Goal: Task Accomplishment & Management: Use online tool/utility

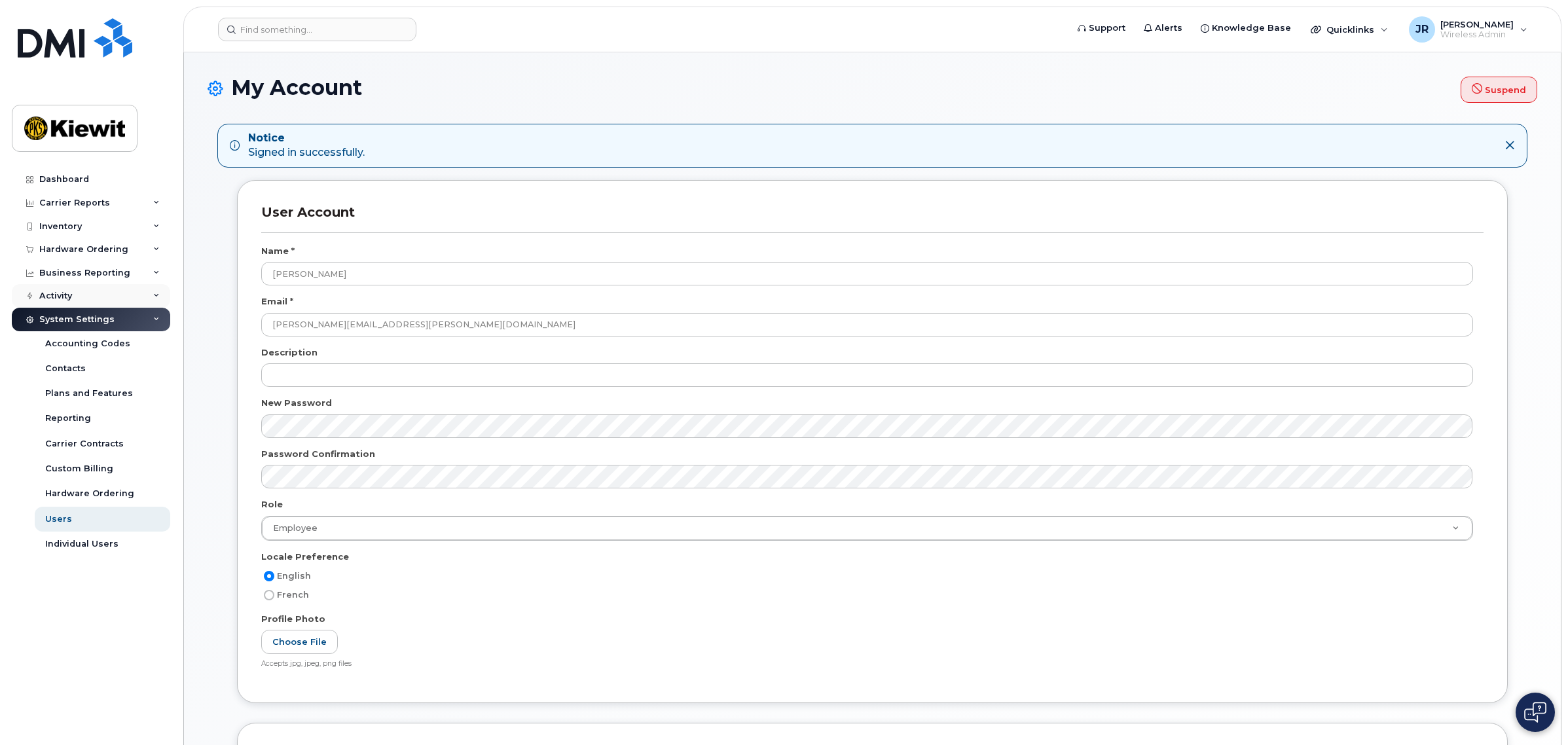
click at [66, 300] on div "Activity" at bounding box center [56, 296] width 32 height 11
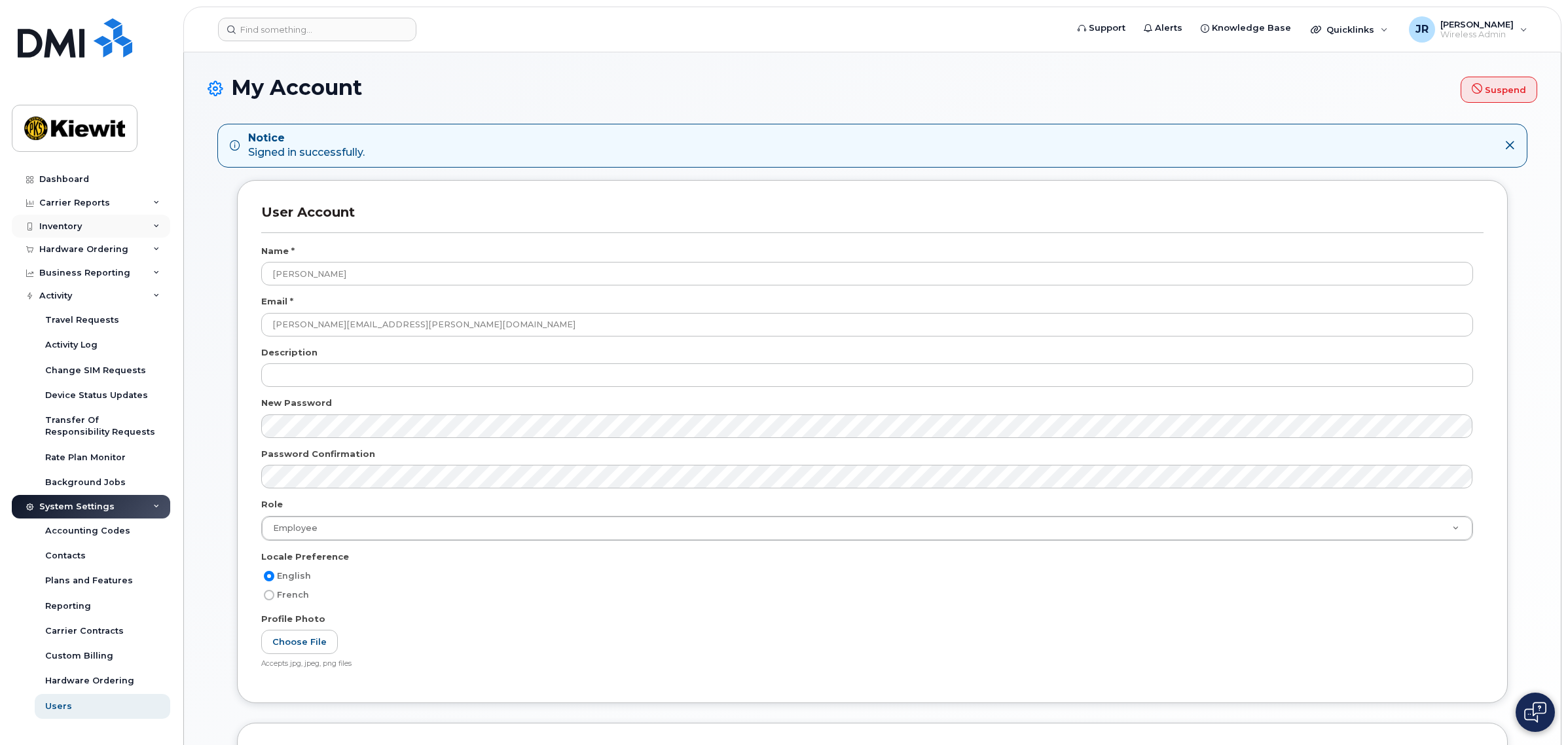
click at [111, 221] on div "Inventory" at bounding box center [91, 226] width 159 height 23
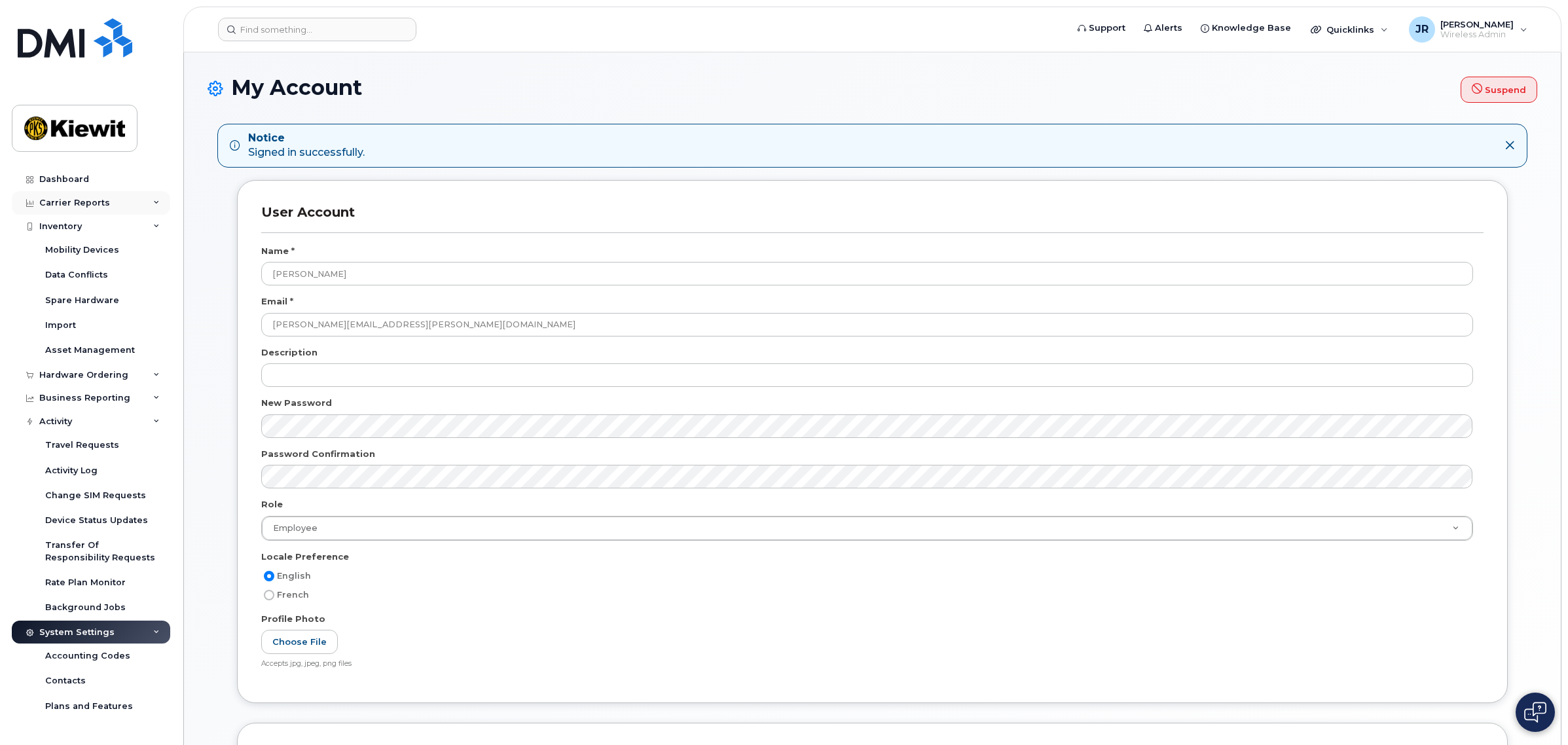
click at [110, 201] on div "Carrier Reports" at bounding box center [91, 202] width 159 height 23
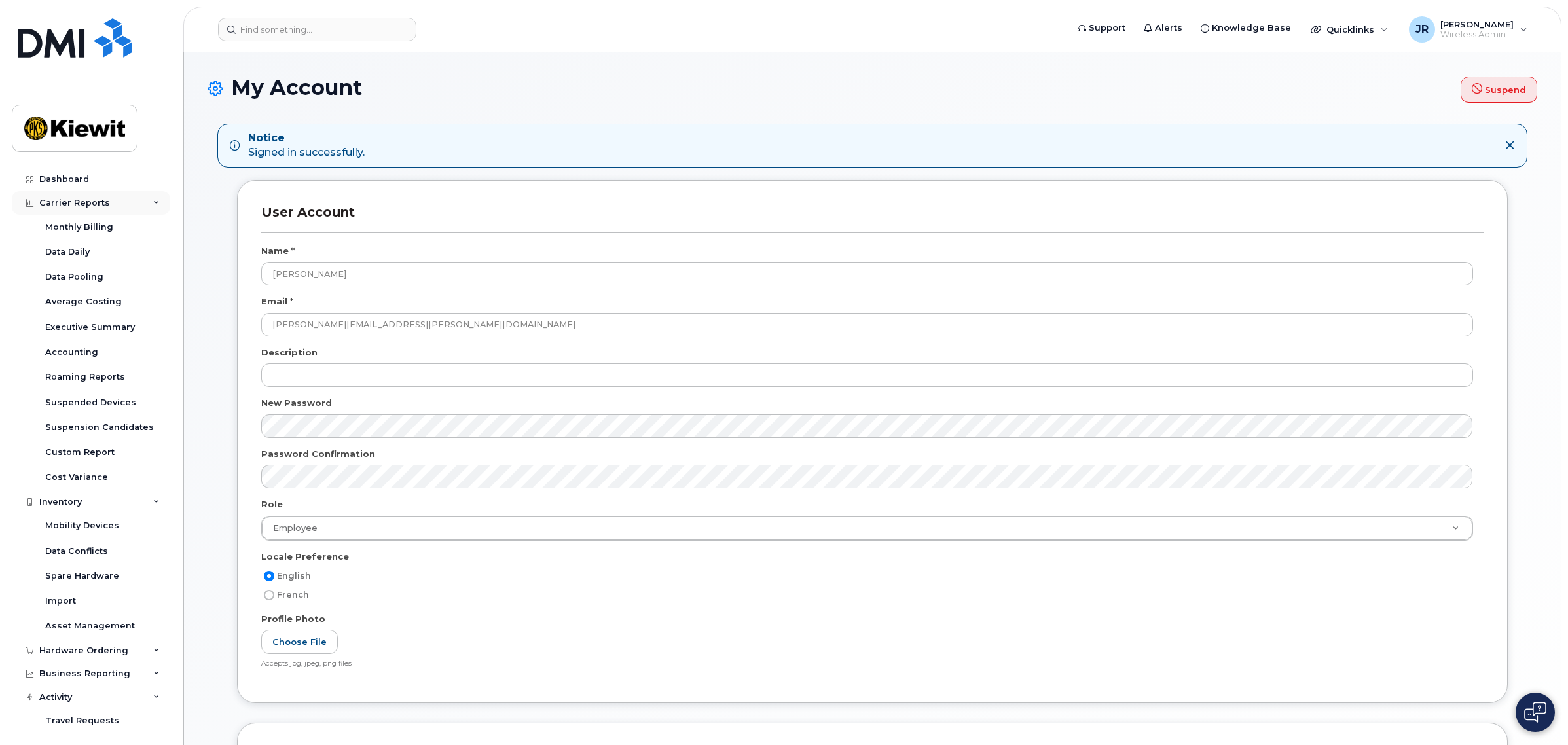
click at [121, 204] on div "Carrier Reports" at bounding box center [91, 202] width 159 height 23
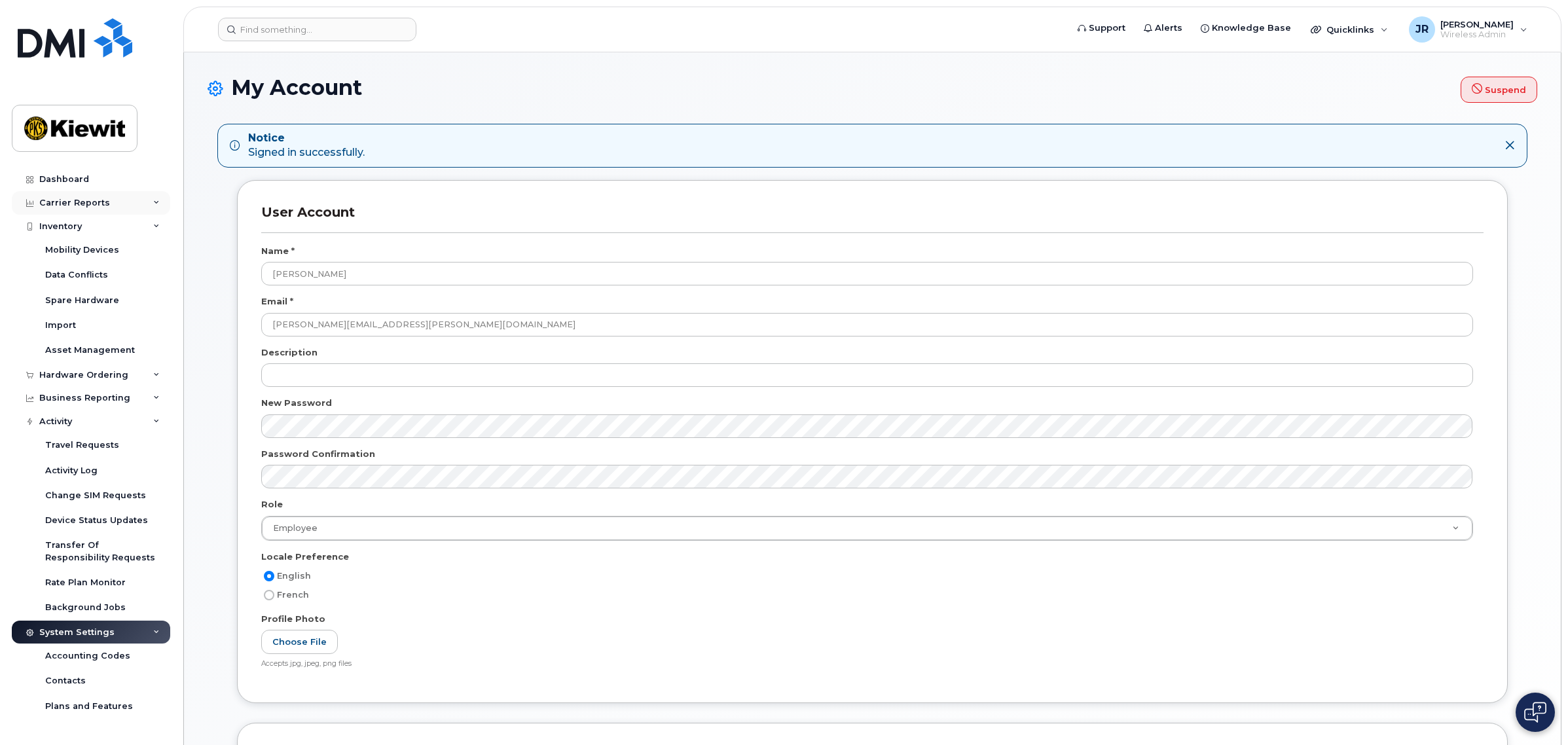
click at [120, 208] on div "Carrier Reports" at bounding box center [91, 202] width 159 height 23
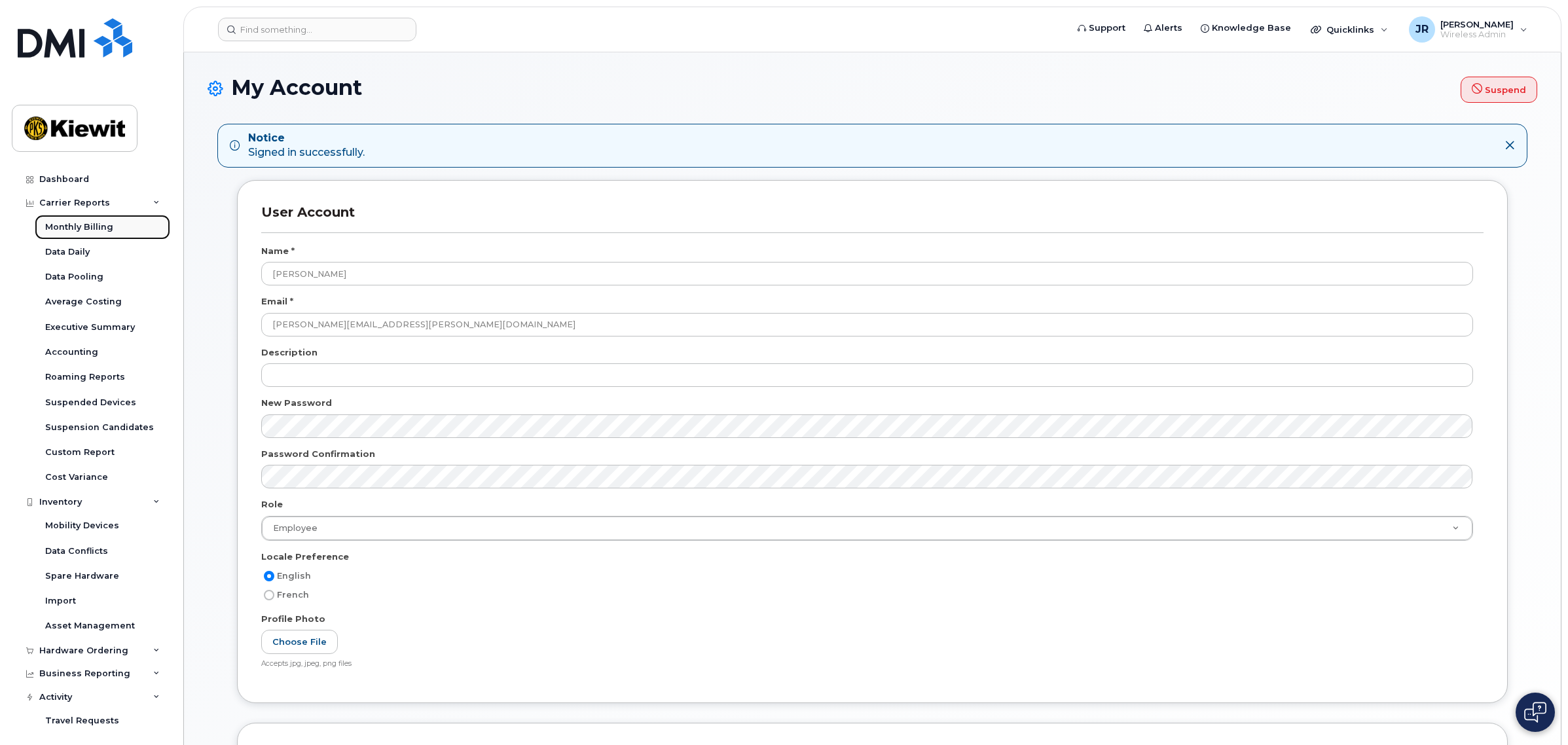
click at [107, 229] on div "Monthly Billing" at bounding box center [79, 227] width 68 height 12
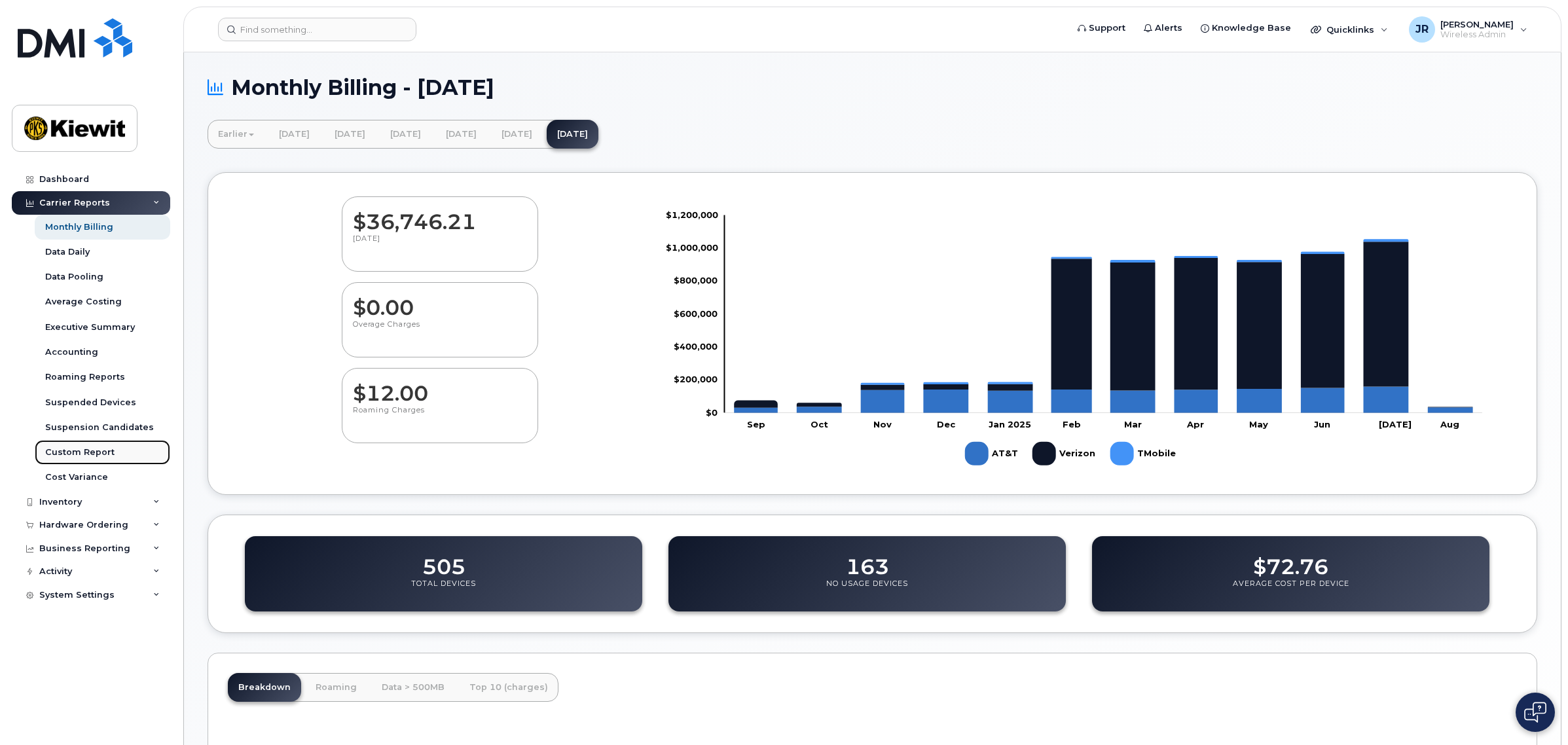
click at [95, 450] on div "Custom Report" at bounding box center [80, 453] width 70 height 12
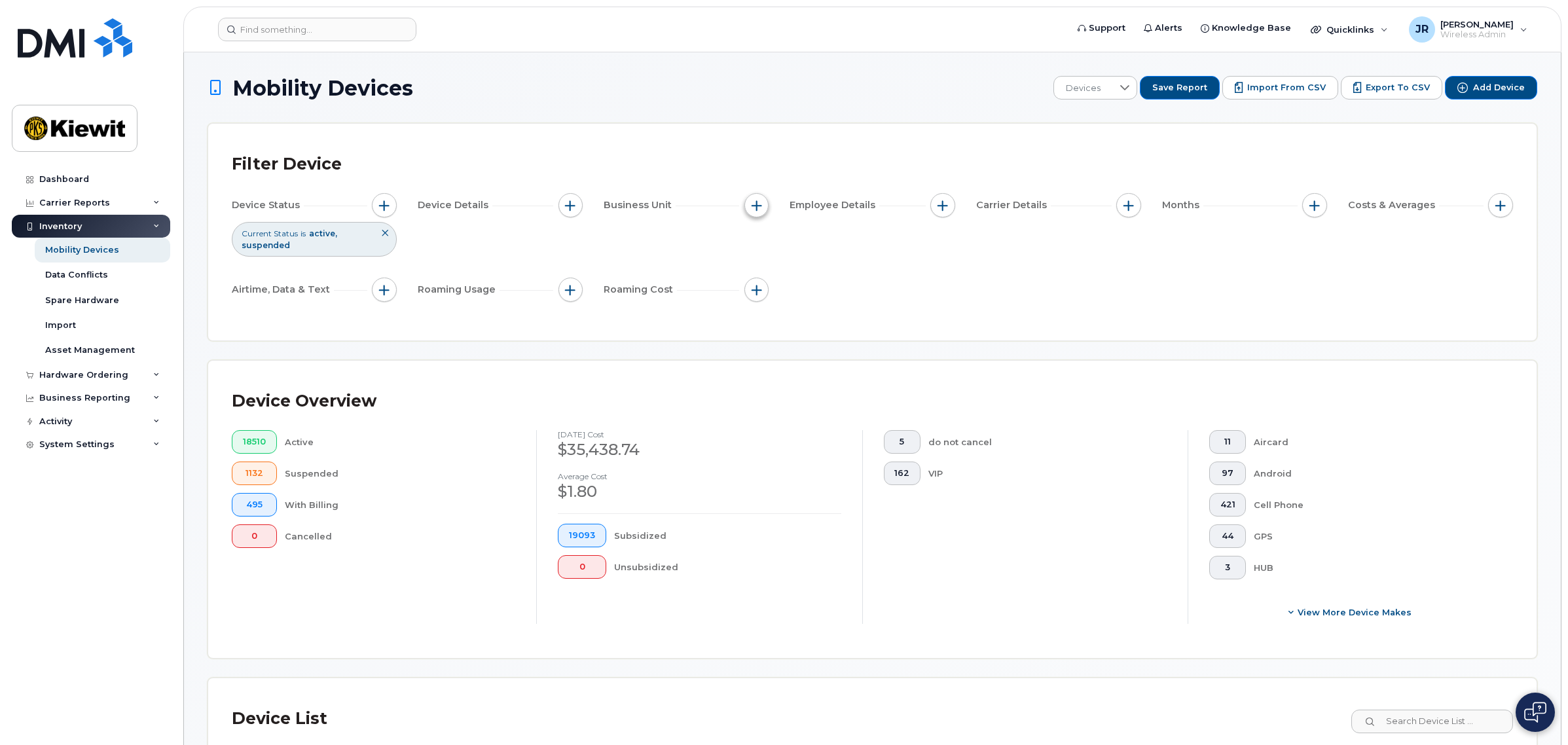
click at [754, 210] on span "button" at bounding box center [756, 205] width 11 height 11
click at [759, 302] on input "WBS Element" at bounding box center [759, 307] width 11 height 11
checkbox input "true"
click at [848, 328] on span "is" at bounding box center [831, 332] width 113 height 23
click at [820, 411] on span "contains" at bounding box center [803, 414] width 37 height 12
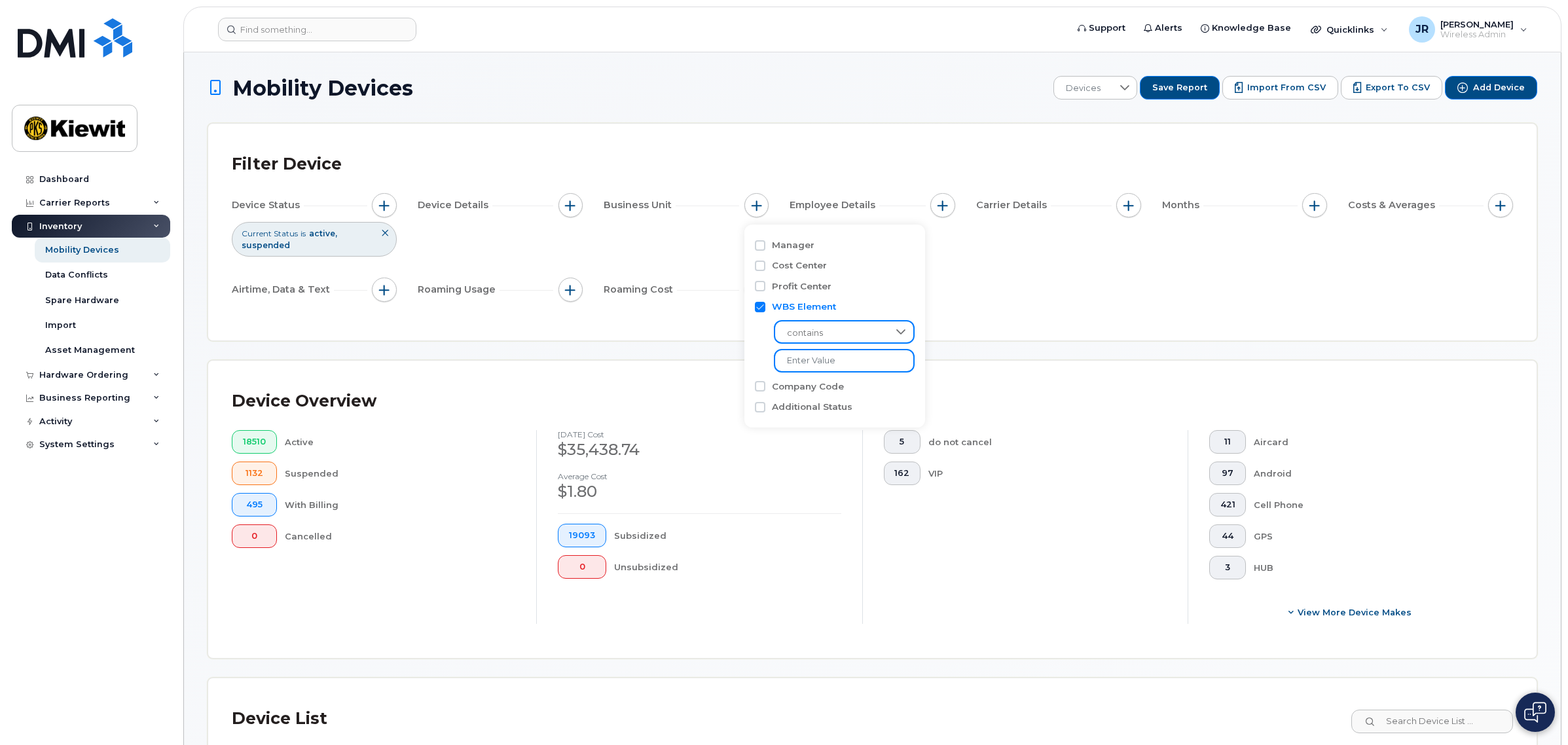
click at [817, 358] on input "text" at bounding box center [844, 360] width 141 height 23
type input "104956"
click at [1032, 219] on div "Carrier Details" at bounding box center [1059, 208] width 165 height 29
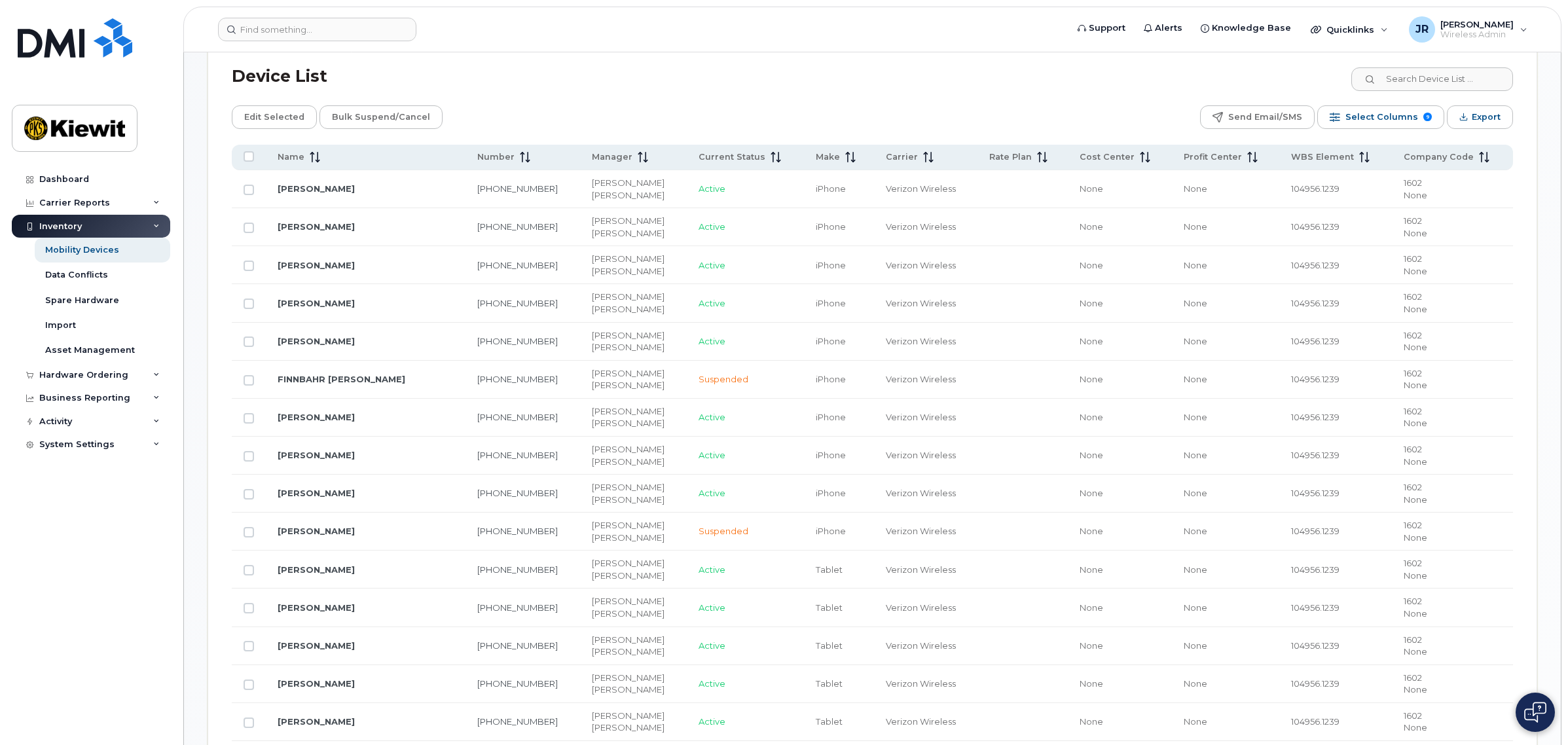
scroll to position [655, 0]
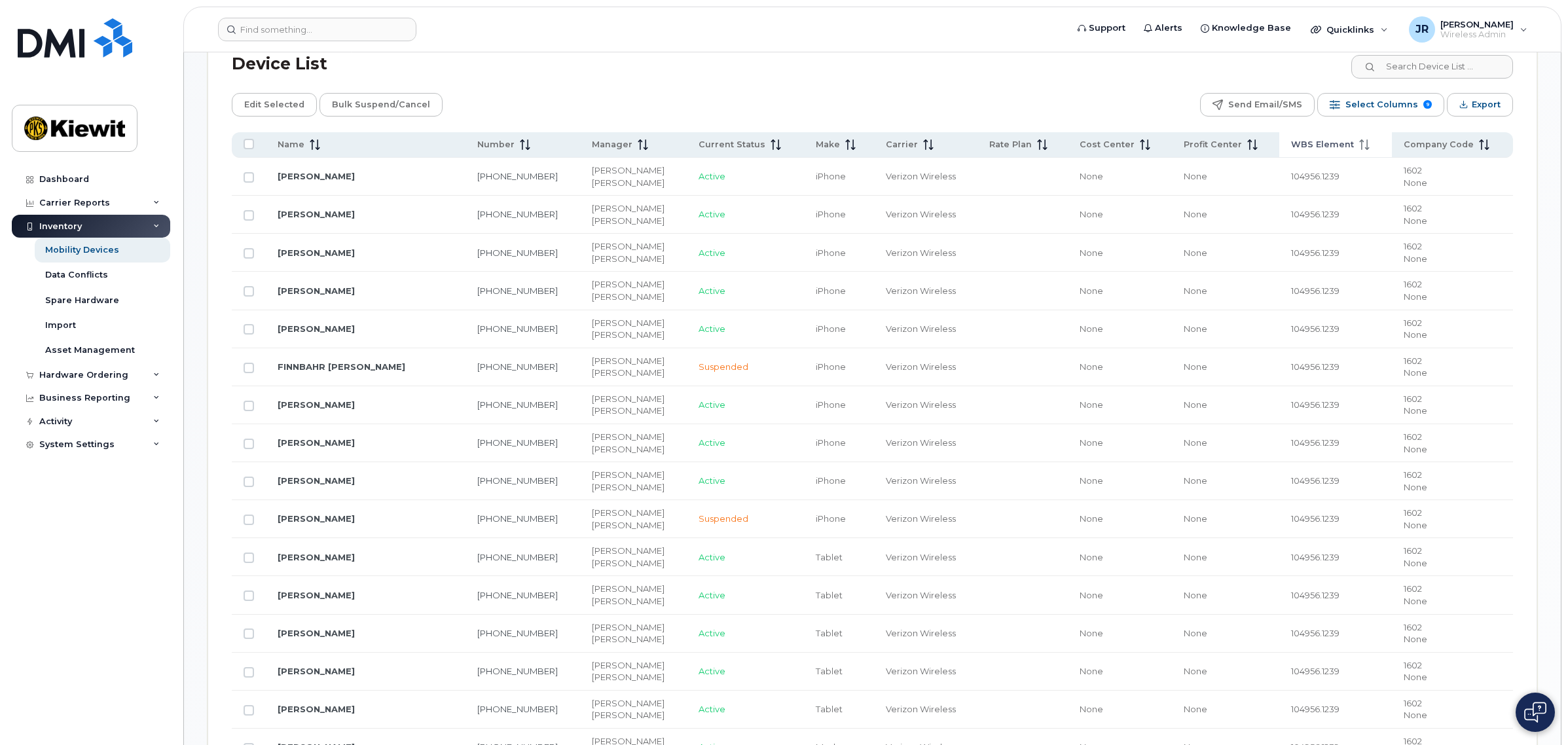
click at [1330, 144] on span "WBS Element" at bounding box center [1323, 144] width 63 height 12
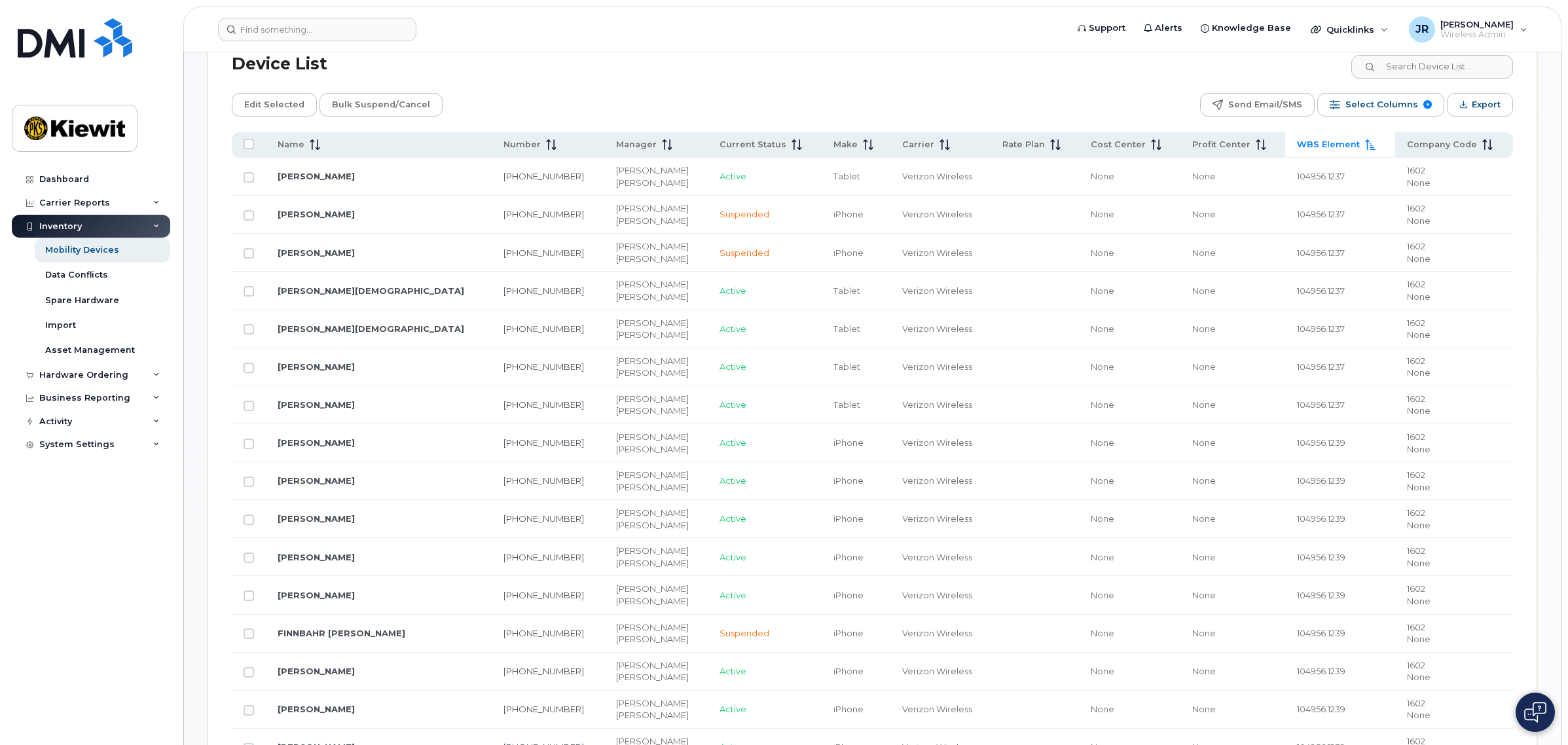
drag, startPoint x: 1333, startPoint y: 148, endPoint x: 1310, endPoint y: 138, distance: 25.1
click at [1310, 138] on th "WBS Element" at bounding box center [1341, 145] width 110 height 26
